Goal: Task Accomplishment & Management: Manage account settings

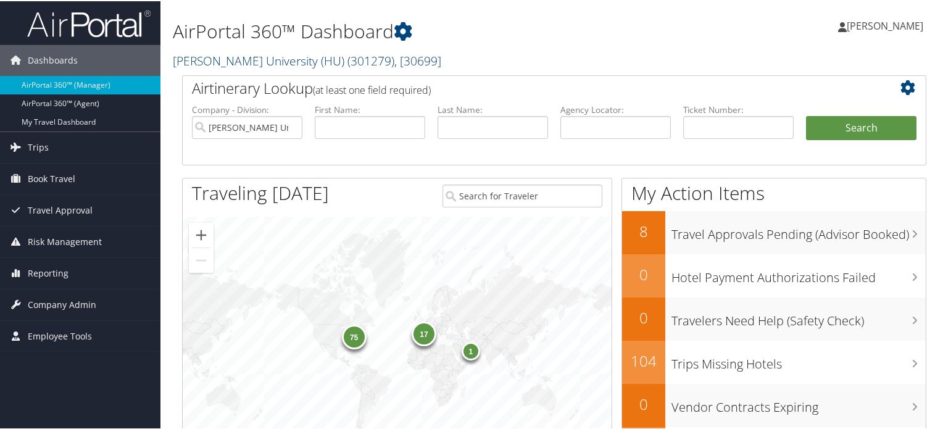
click at [347, 62] on span "( 301279 )" at bounding box center [370, 59] width 47 height 17
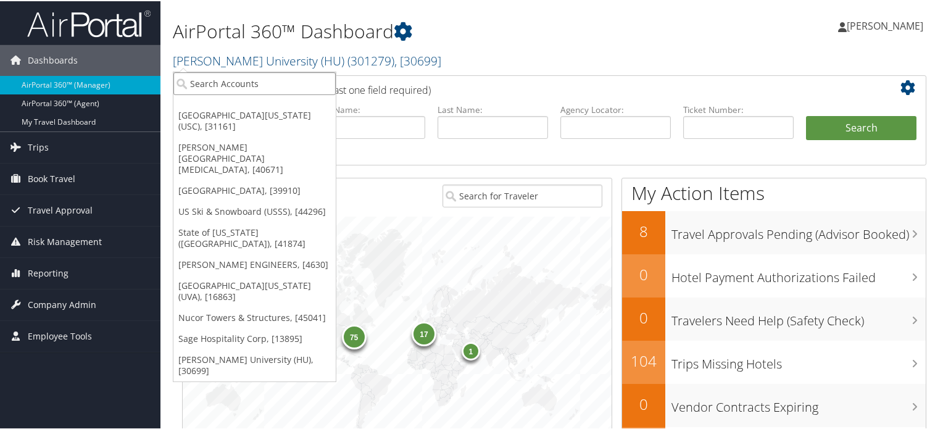
click at [296, 78] on input "search" at bounding box center [254, 82] width 162 height 23
type input "USC"
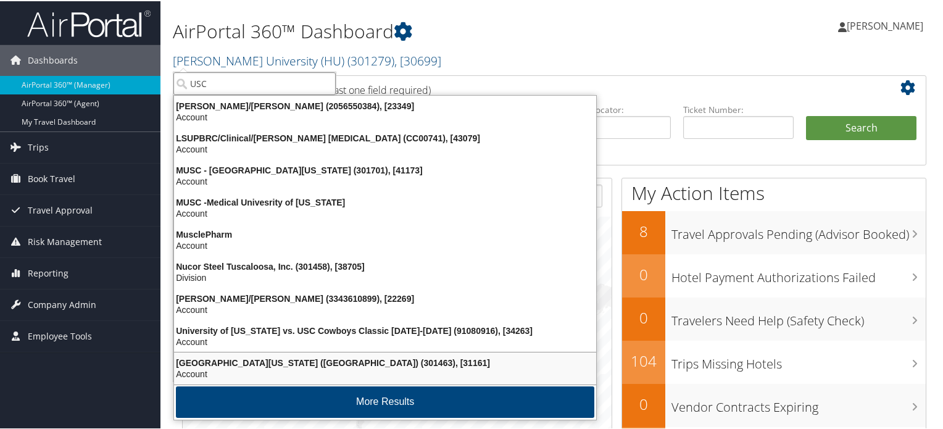
click at [325, 354] on div "University of Southern California (USC) (301463), [31161] Account" at bounding box center [385, 367] width 418 height 28
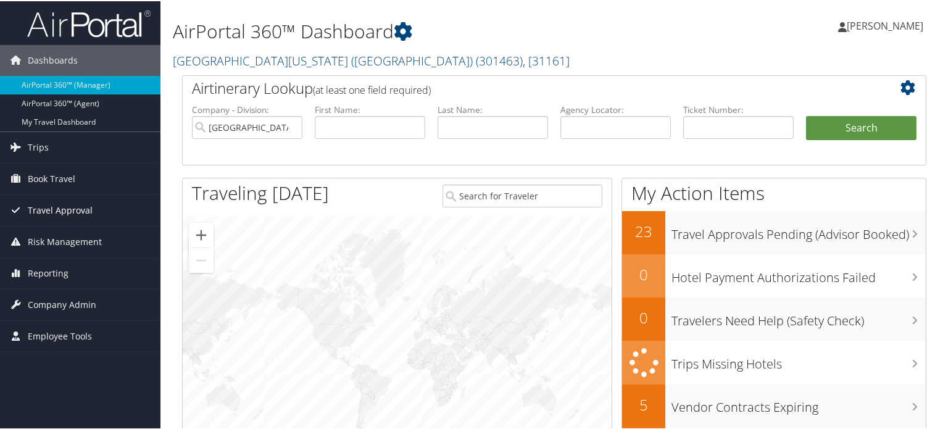
click at [67, 209] on span "Travel Approval" at bounding box center [60, 209] width 65 height 31
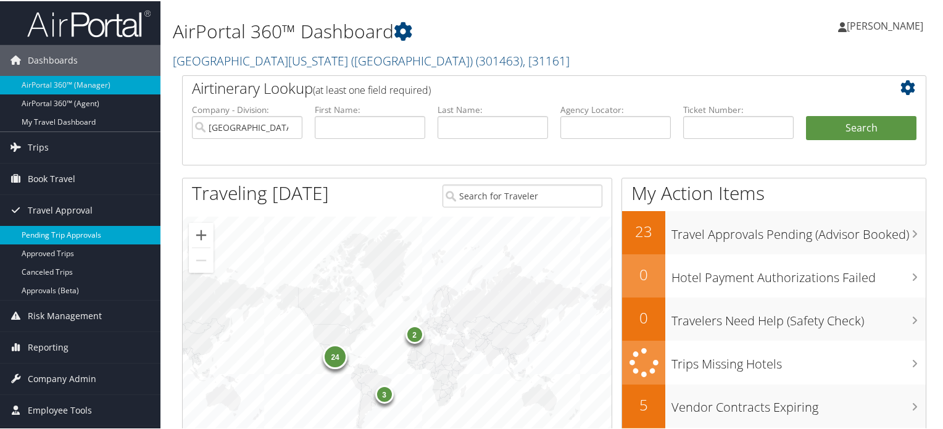
click at [76, 230] on link "Pending Trip Approvals" at bounding box center [80, 234] width 160 height 19
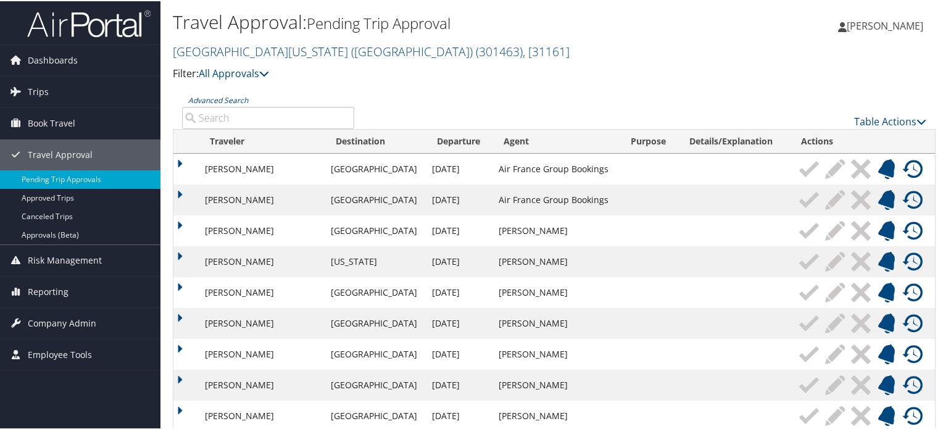
click at [254, 118] on input "Advanced Search" at bounding box center [268, 116] width 172 height 22
paste input "DLM5RG"
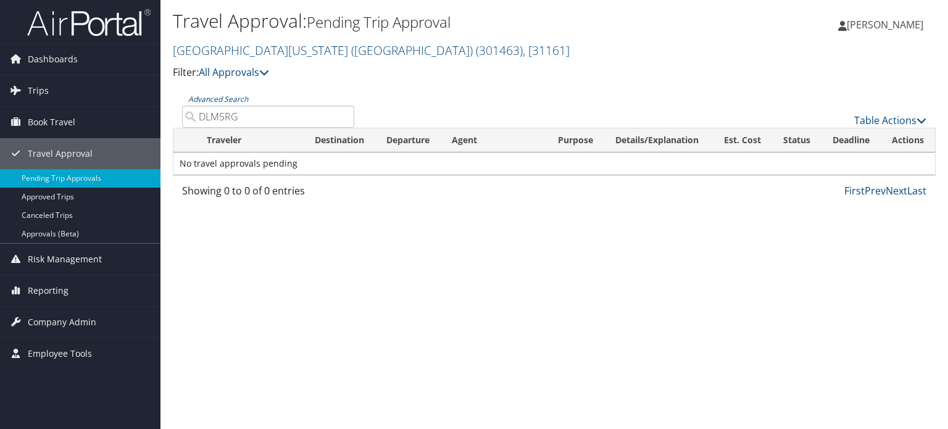
type input "DLM5RG"
click at [70, 177] on link "Pending Trip Approvals" at bounding box center [80, 178] width 160 height 19
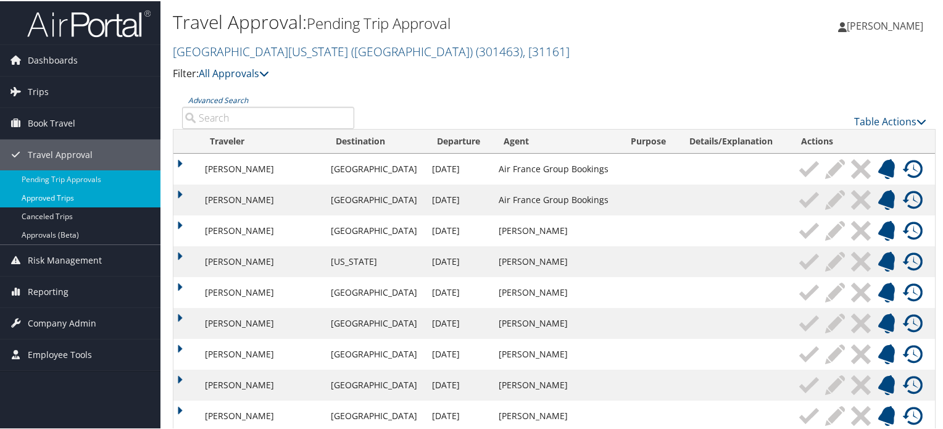
click at [85, 195] on link "Approved Trips" at bounding box center [80, 197] width 160 height 19
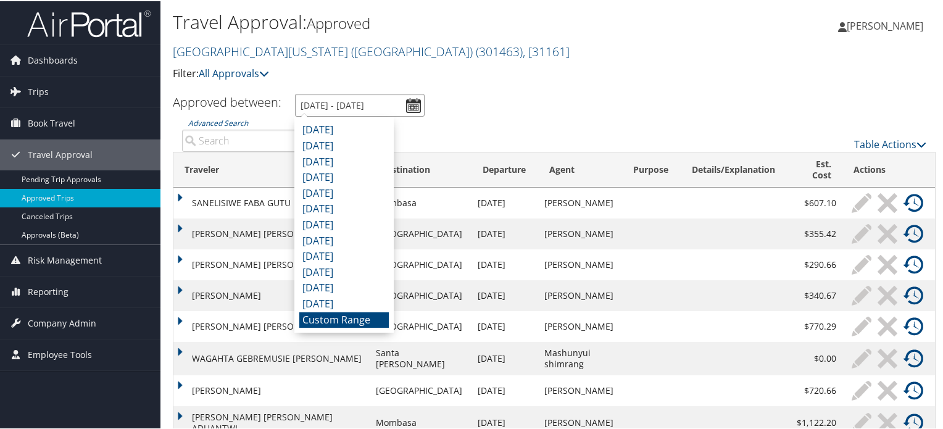
click at [415, 105] on input "9/1/2025 - 10/1/2025" at bounding box center [360, 104] width 130 height 23
click at [365, 301] on li "October 2024" at bounding box center [343, 303] width 89 height 16
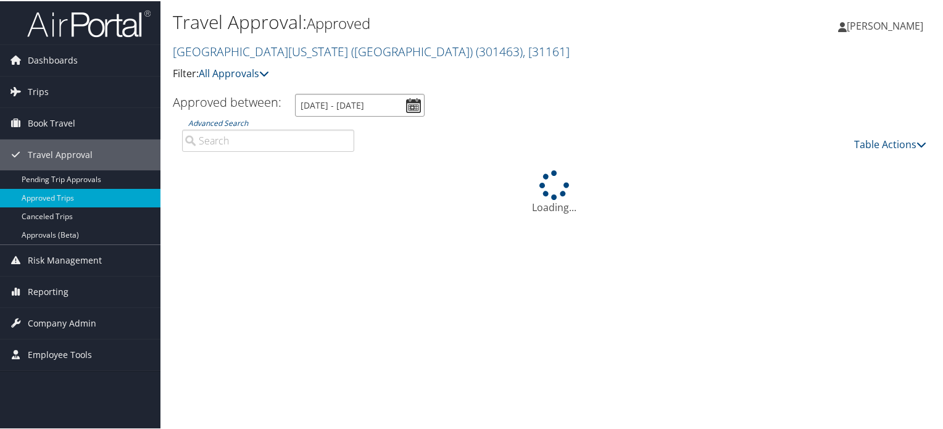
click at [409, 105] on input "10/1/2024 - 10/31/2024" at bounding box center [360, 104] width 130 height 23
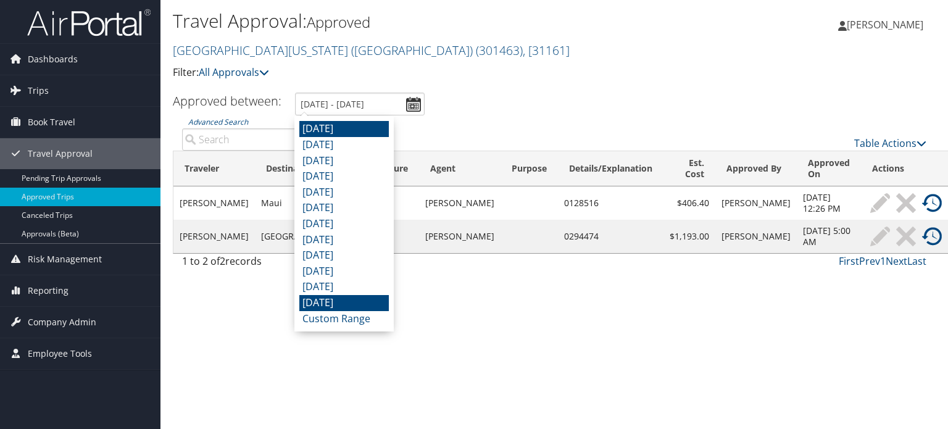
click at [357, 128] on li "September 2025" at bounding box center [343, 129] width 89 height 16
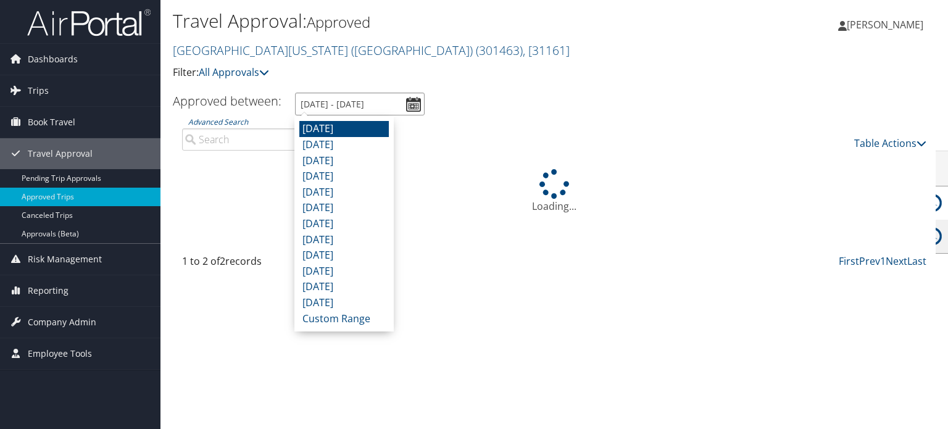
click at [351, 102] on input "9/1/2025 - 9/30/2025" at bounding box center [360, 104] width 130 height 23
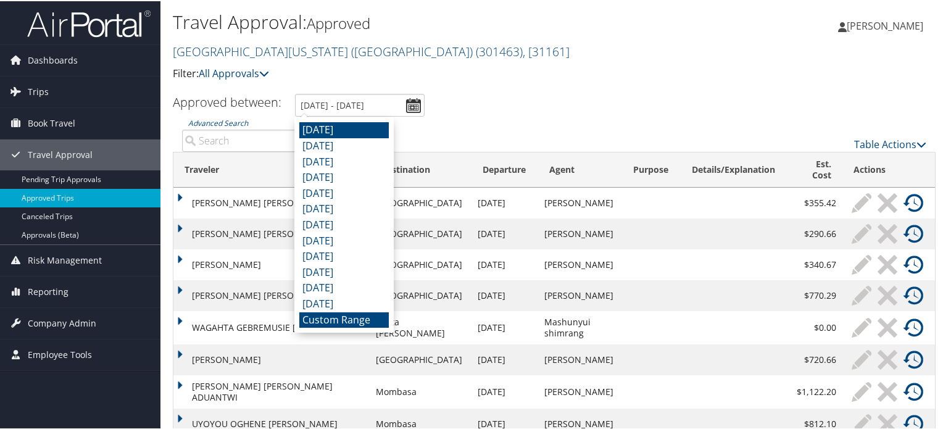
click at [364, 323] on li "Custom Range" at bounding box center [343, 319] width 89 height 16
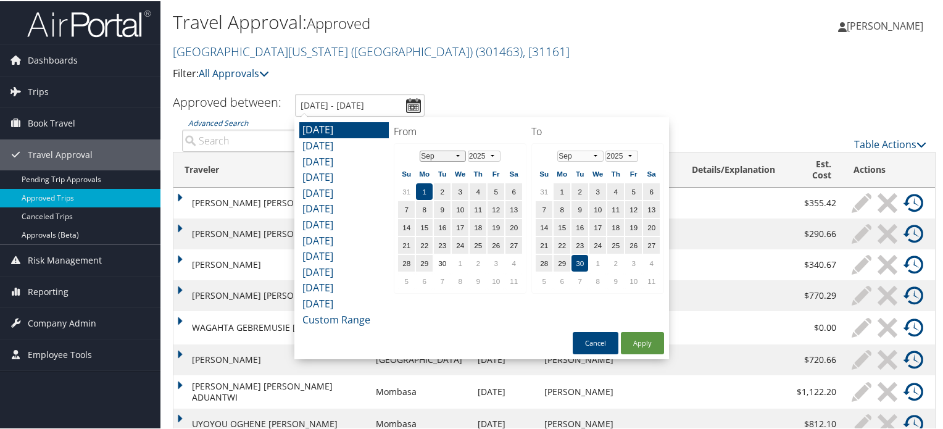
click at [454, 154] on select "Jan Feb Mar Apr May Jun Jul Aug Sep Oct Nov Dec" at bounding box center [442, 154] width 46 height 11
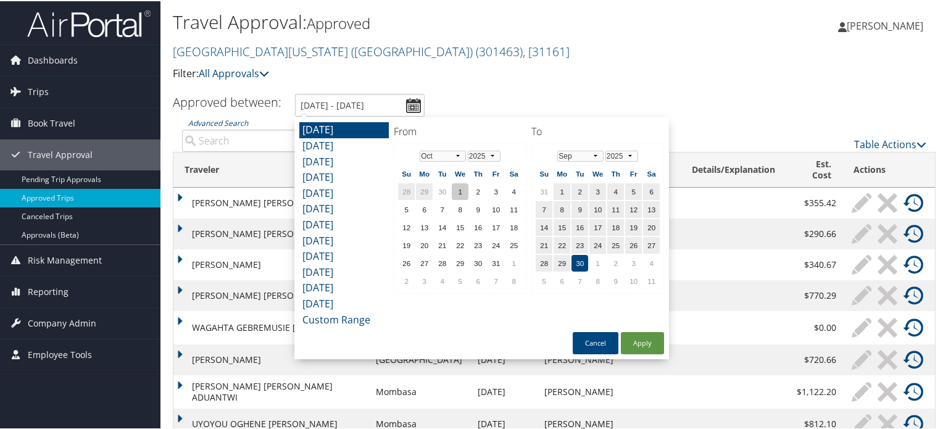
click at [455, 187] on td "1" at bounding box center [460, 190] width 17 height 17
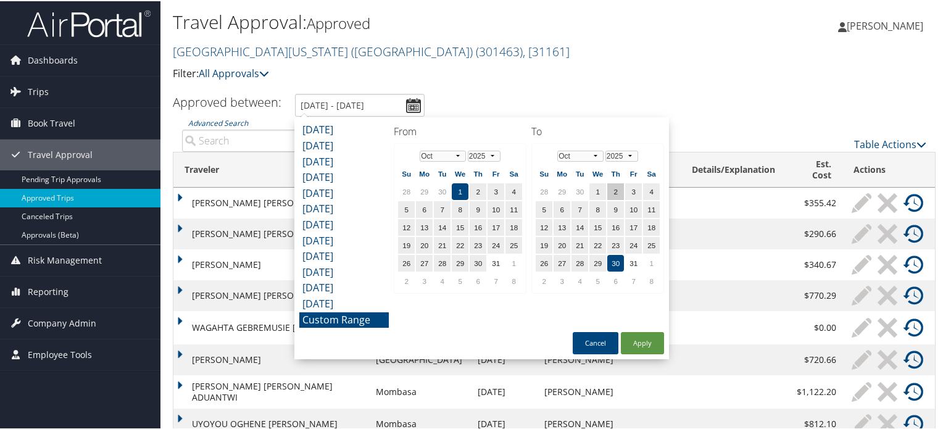
click at [608, 186] on td "2" at bounding box center [615, 190] width 17 height 17
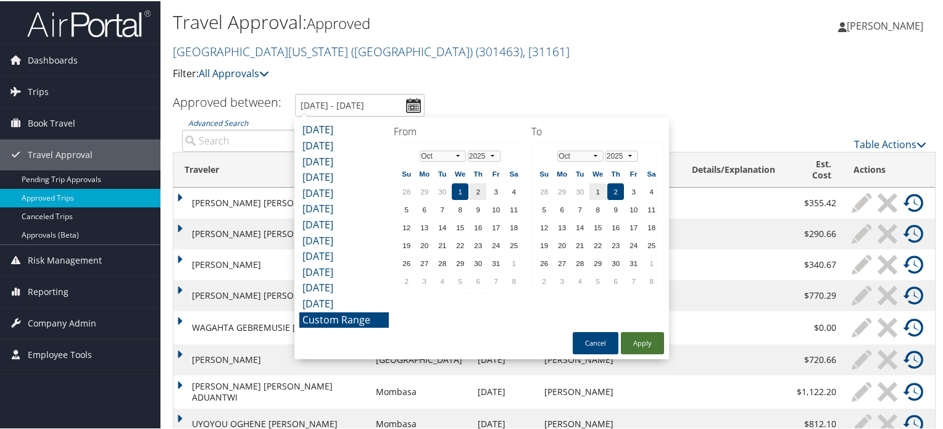
click at [653, 342] on button "Apply" at bounding box center [642, 342] width 43 height 22
type input "10/1/2025 - 10/2/2025"
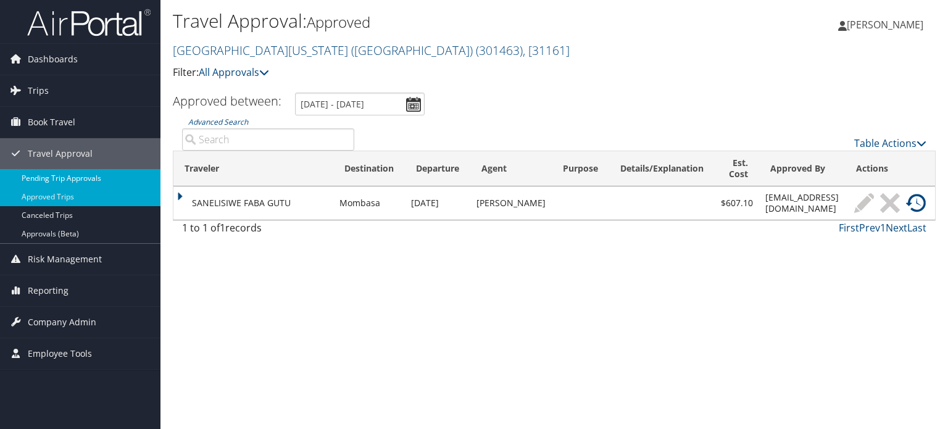
click at [102, 172] on link "Pending Trip Approvals" at bounding box center [80, 178] width 160 height 19
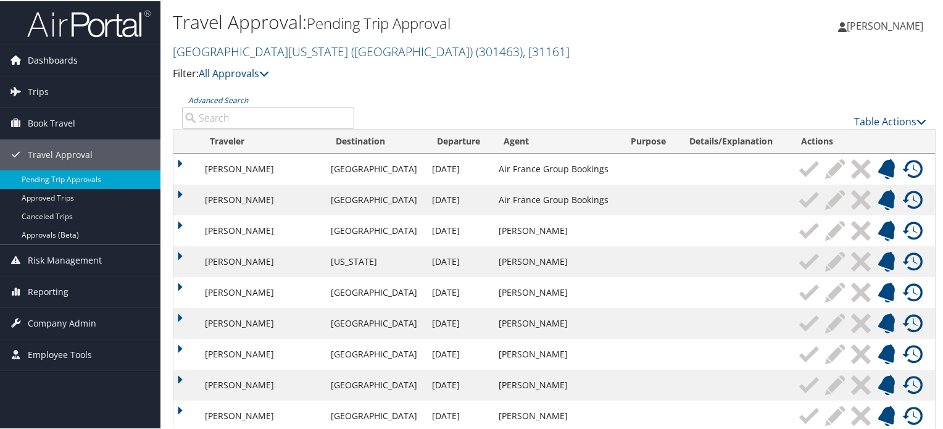
click at [52, 61] on span "Dashboards" at bounding box center [53, 59] width 50 height 31
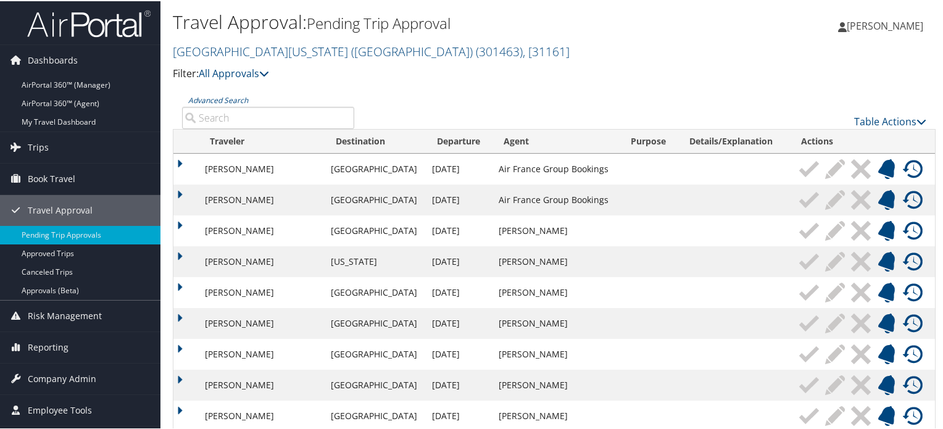
click at [85, 19] on img at bounding box center [88, 22] width 123 height 29
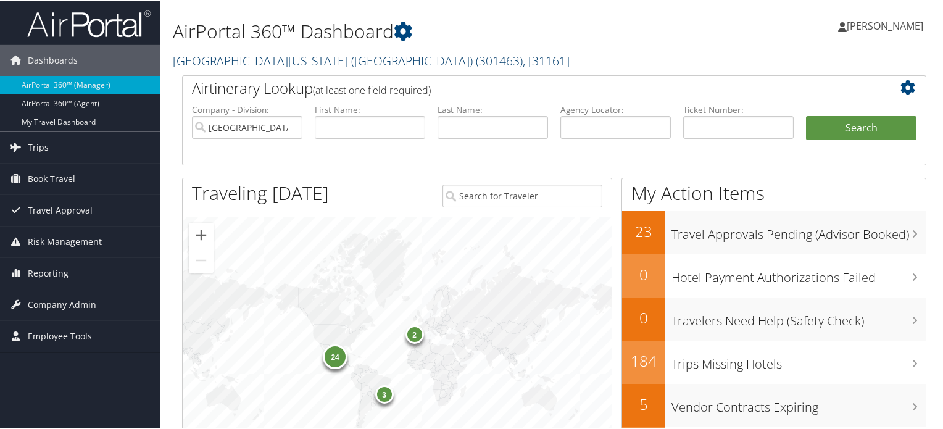
click at [307, 65] on link "University of Southern California (USC) ( 301463 ) , [ 31161 ]" at bounding box center [371, 59] width 397 height 17
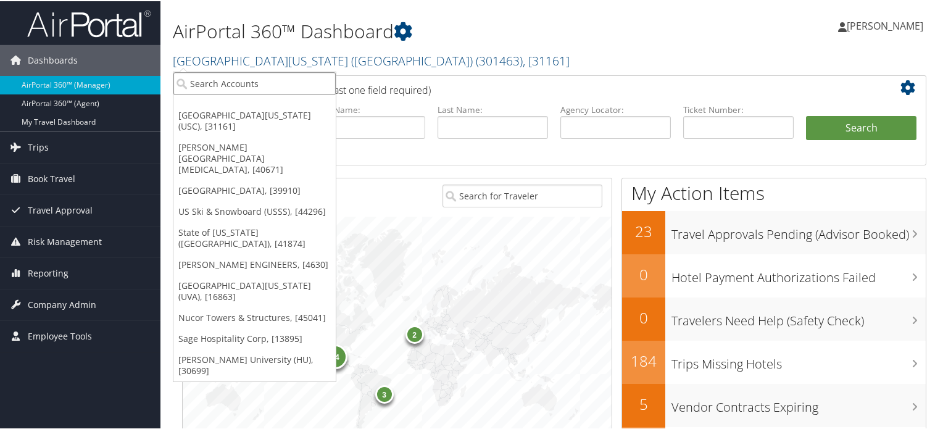
click at [289, 88] on input "search" at bounding box center [254, 82] width 162 height 23
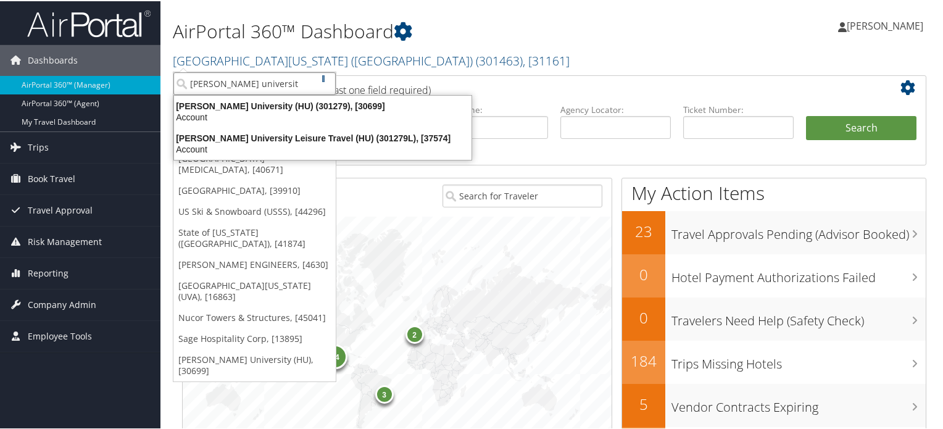
type input "howard university"
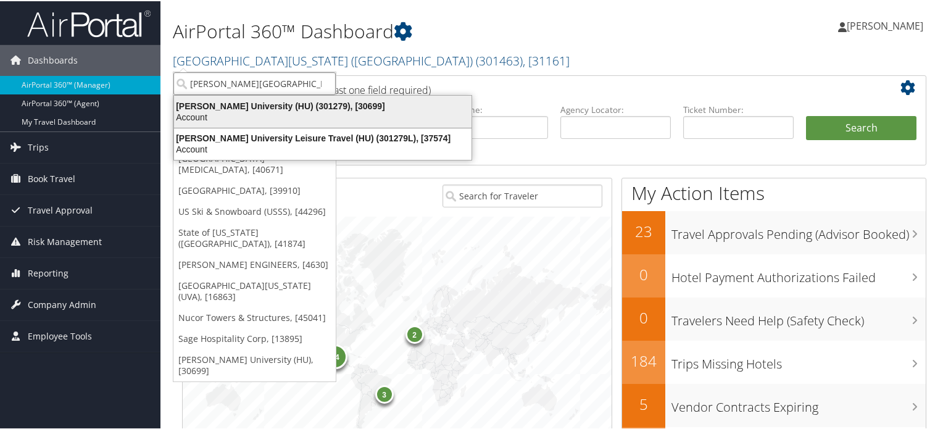
click at [290, 108] on div "Howard University (HU) (301279), [30699]" at bounding box center [323, 104] width 312 height 11
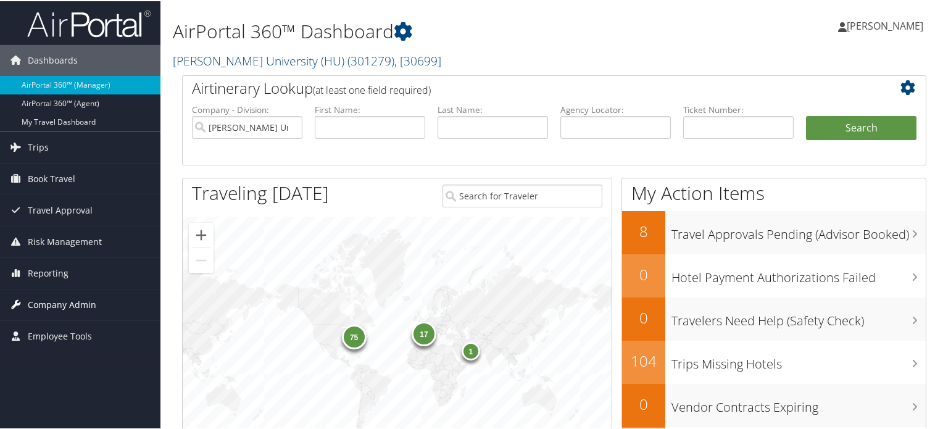
click at [56, 297] on span "Company Admin" at bounding box center [62, 303] width 68 height 31
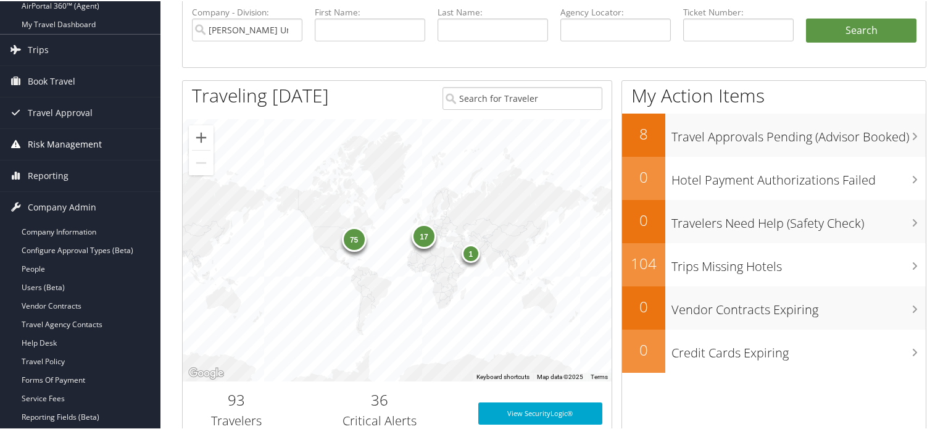
scroll to position [308, 0]
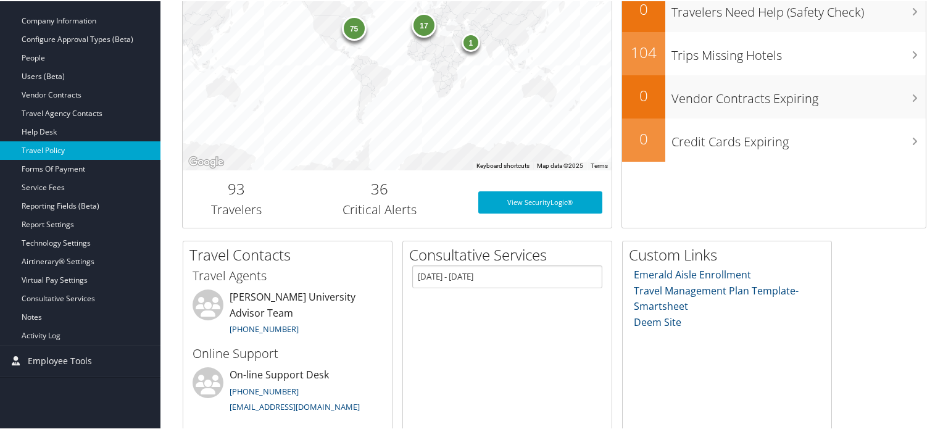
click at [54, 146] on link "Travel Policy" at bounding box center [80, 149] width 160 height 19
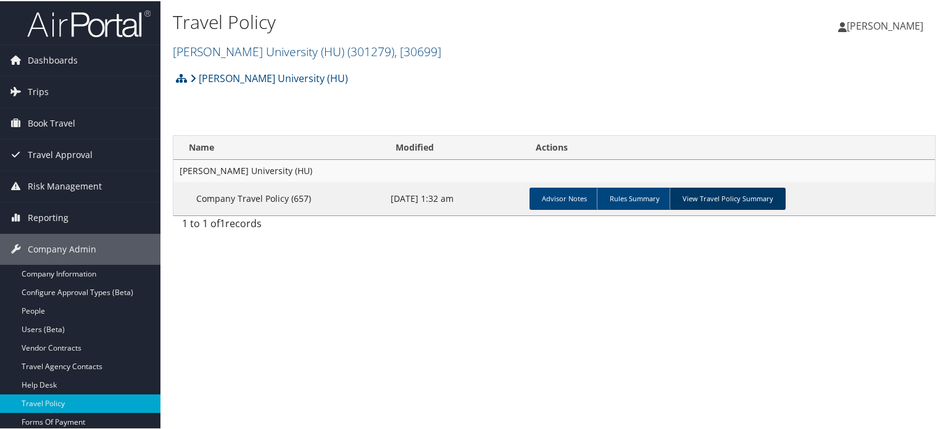
click at [703, 201] on link "View Travel Policy Summary" at bounding box center [727, 197] width 116 height 22
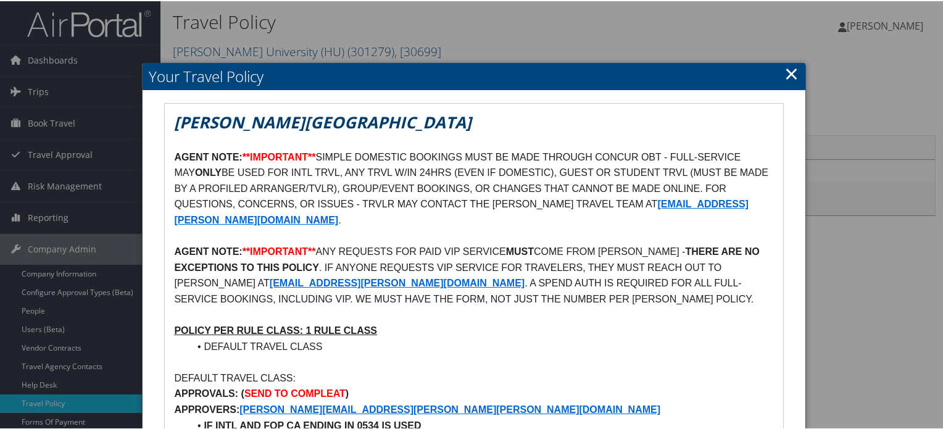
click at [790, 74] on link "×" at bounding box center [791, 72] width 14 height 25
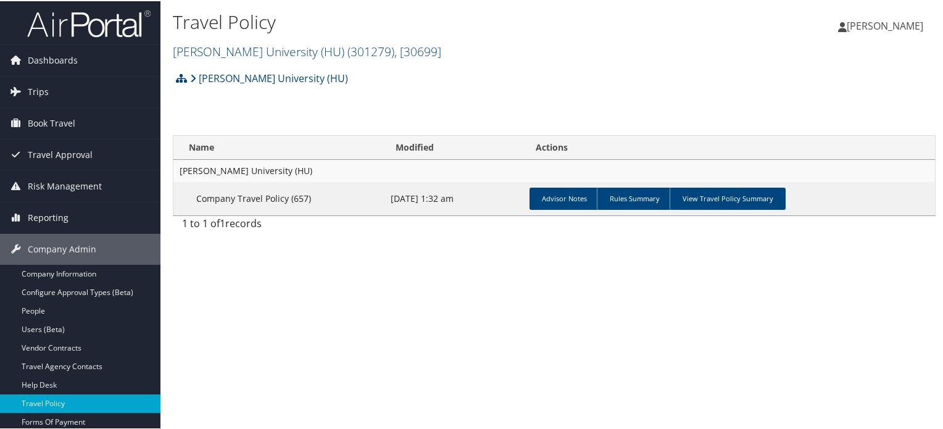
click at [90, 21] on img at bounding box center [88, 22] width 123 height 29
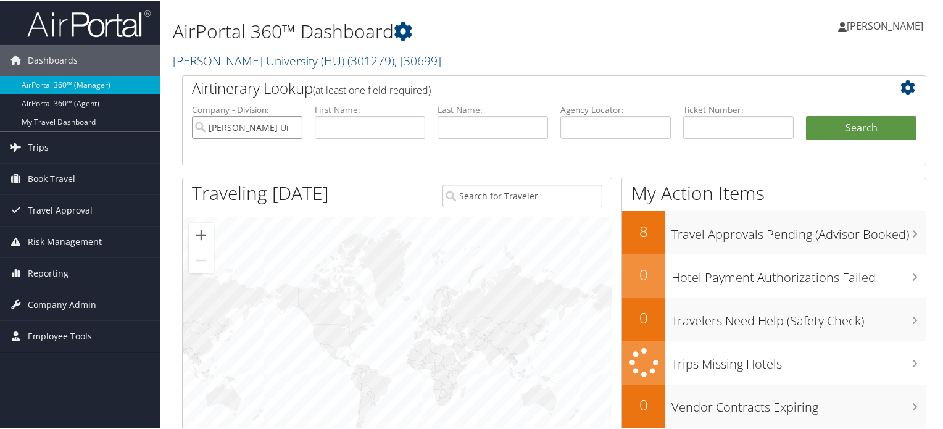
click at [291, 125] on input "[PERSON_NAME] University (HU)" at bounding box center [247, 126] width 110 height 23
click at [632, 132] on input "text" at bounding box center [615, 126] width 110 height 23
paste input "DLMH86"
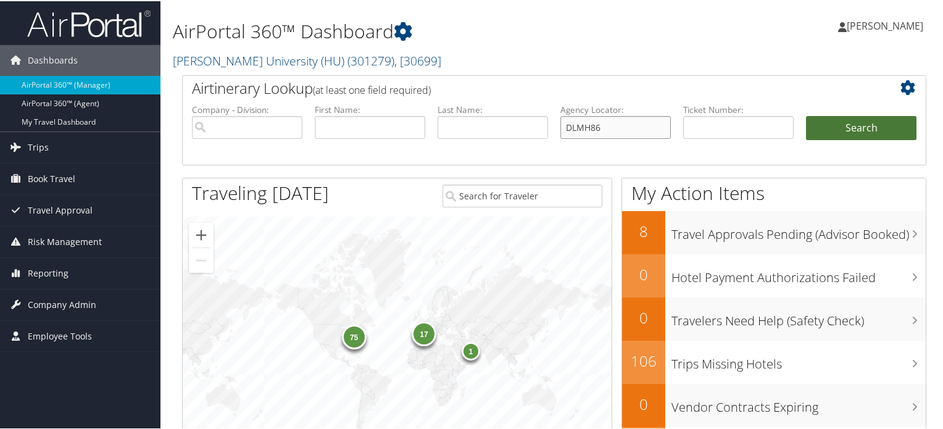
type input "DLMH86"
click at [838, 128] on button "Search" at bounding box center [861, 127] width 110 height 25
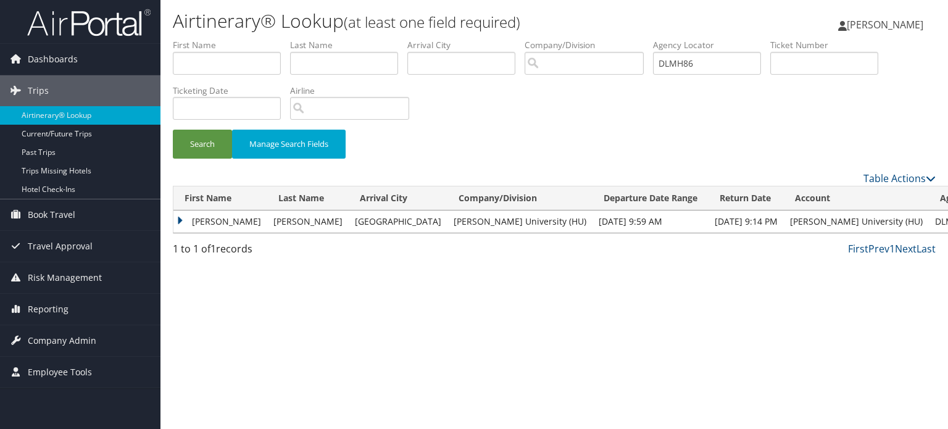
click at [183, 220] on td "PULOK" at bounding box center [220, 221] width 94 height 22
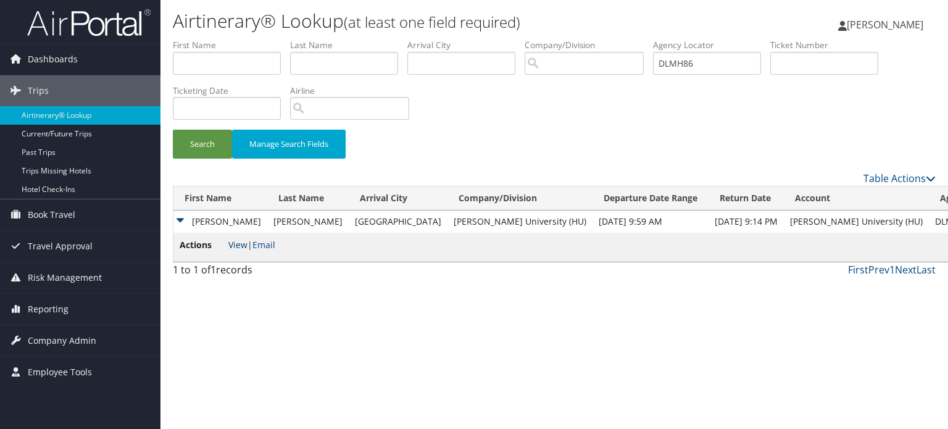
click at [241, 244] on link "View" at bounding box center [237, 245] width 19 height 12
drag, startPoint x: 740, startPoint y: 60, endPoint x: 621, endPoint y: 67, distance: 119.3
click at [621, 39] on ul "First Name Last Name Departure City Arrival City Company/Division Airport/City …" at bounding box center [554, 39] width 762 height 0
paste input "5RG"
type input "DLM5RG"
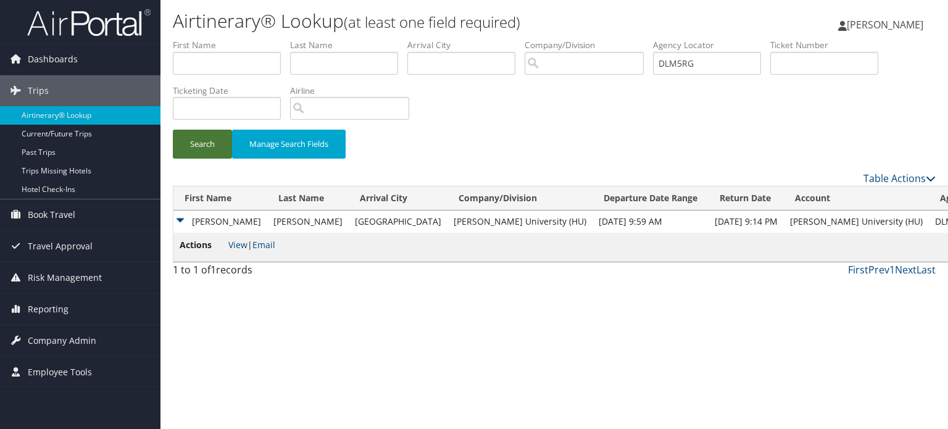
click at [193, 146] on button "Search" at bounding box center [202, 144] width 59 height 29
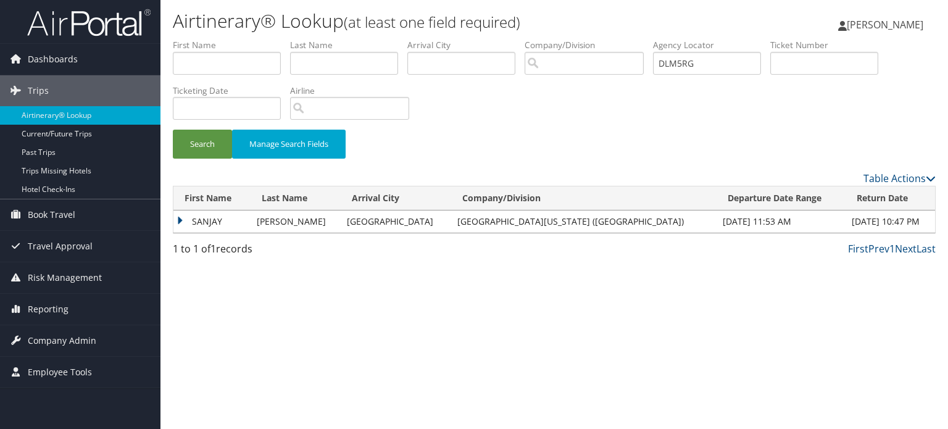
click at [181, 219] on td "SANJAY" at bounding box center [211, 221] width 77 height 22
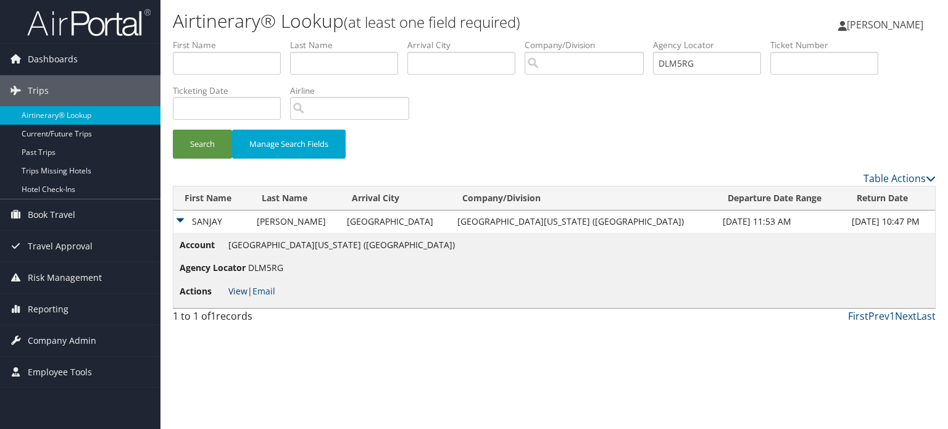
click at [234, 288] on link "View" at bounding box center [237, 291] width 19 height 12
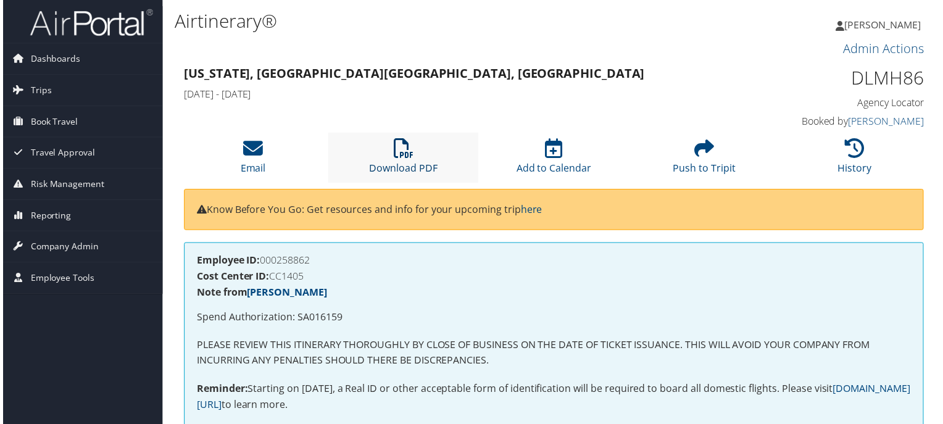
click at [402, 152] on icon at bounding box center [403, 149] width 20 height 20
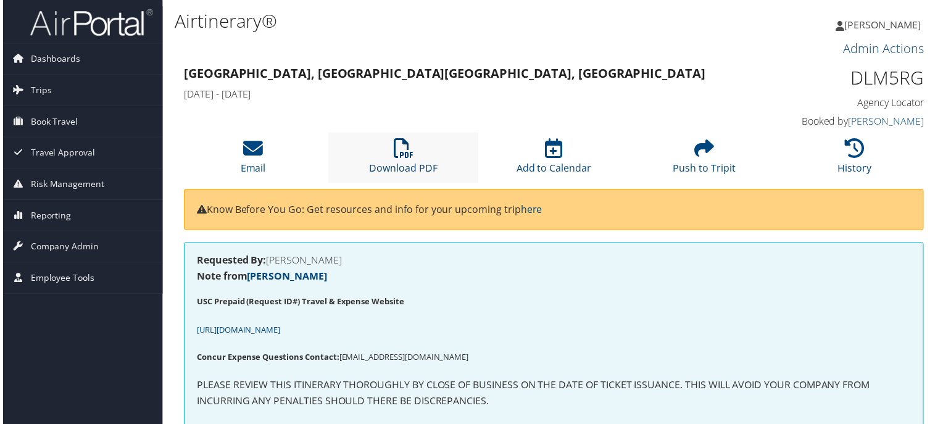
click at [406, 152] on icon at bounding box center [403, 149] width 20 height 20
